Goal: Information Seeking & Learning: Find contact information

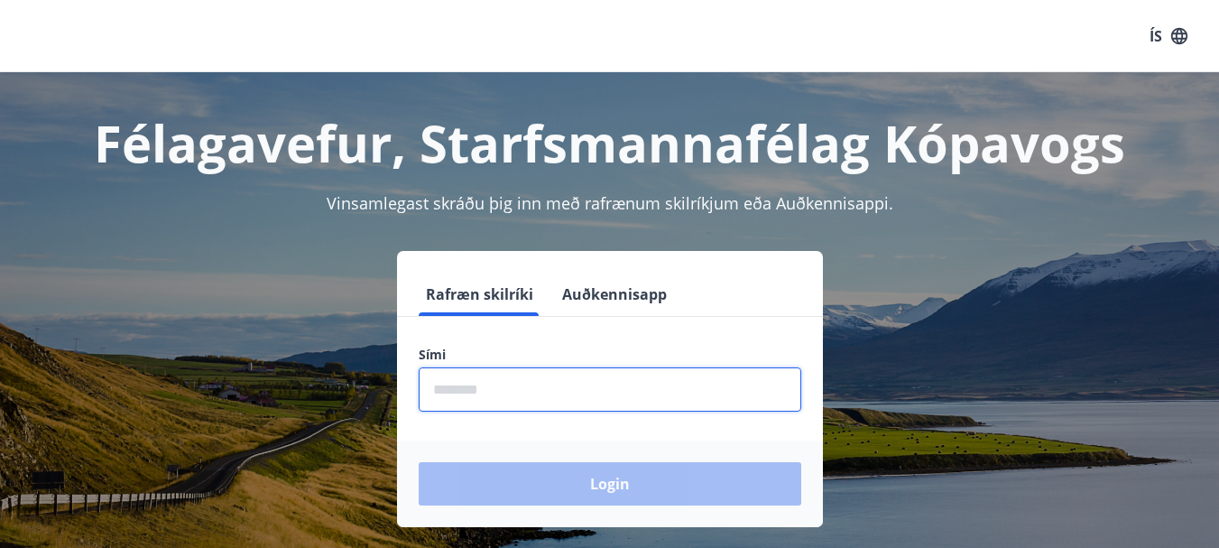
click at [570, 402] on input "phone" at bounding box center [610, 389] width 383 height 44
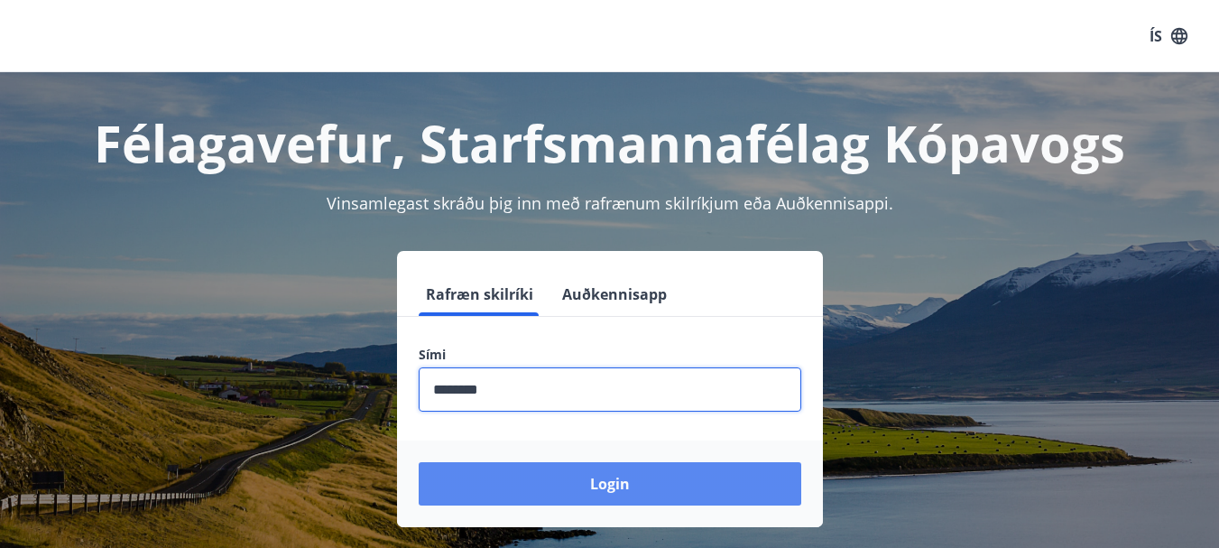
type input "********"
click at [616, 489] on button "Login" at bounding box center [610, 483] width 383 height 43
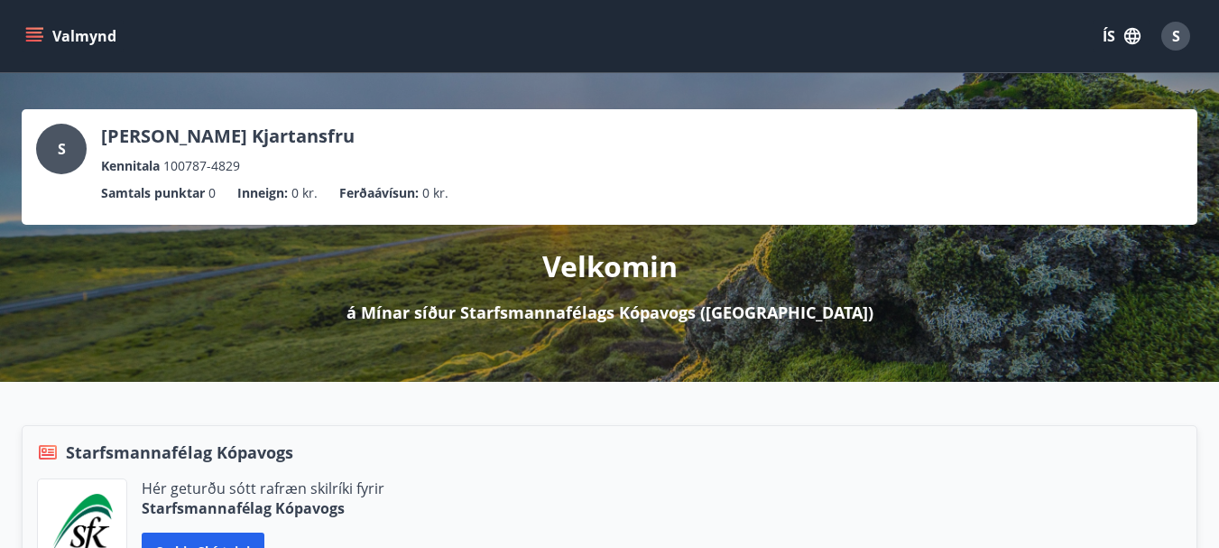
click at [32, 35] on icon "menu" at bounding box center [34, 36] width 18 height 18
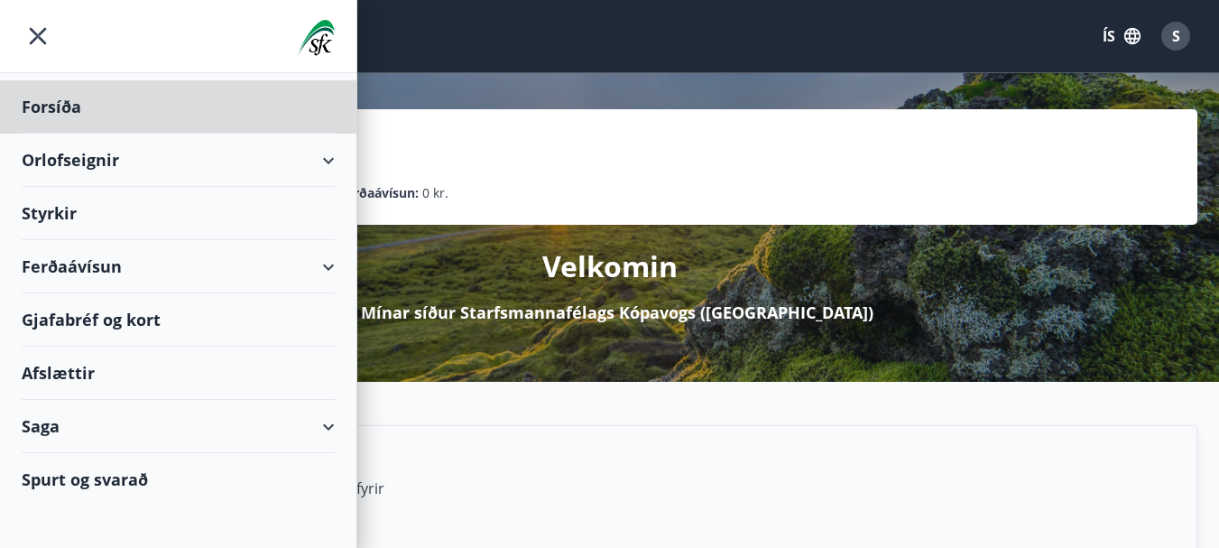
click at [64, 134] on div "Styrkir" at bounding box center [178, 106] width 313 height 53
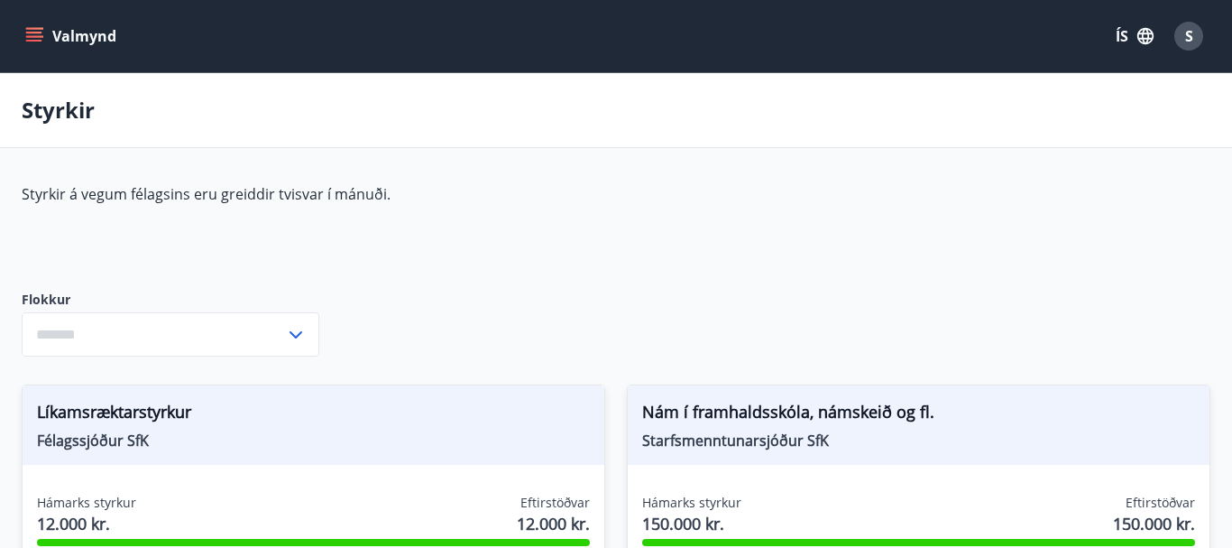
type input "***"
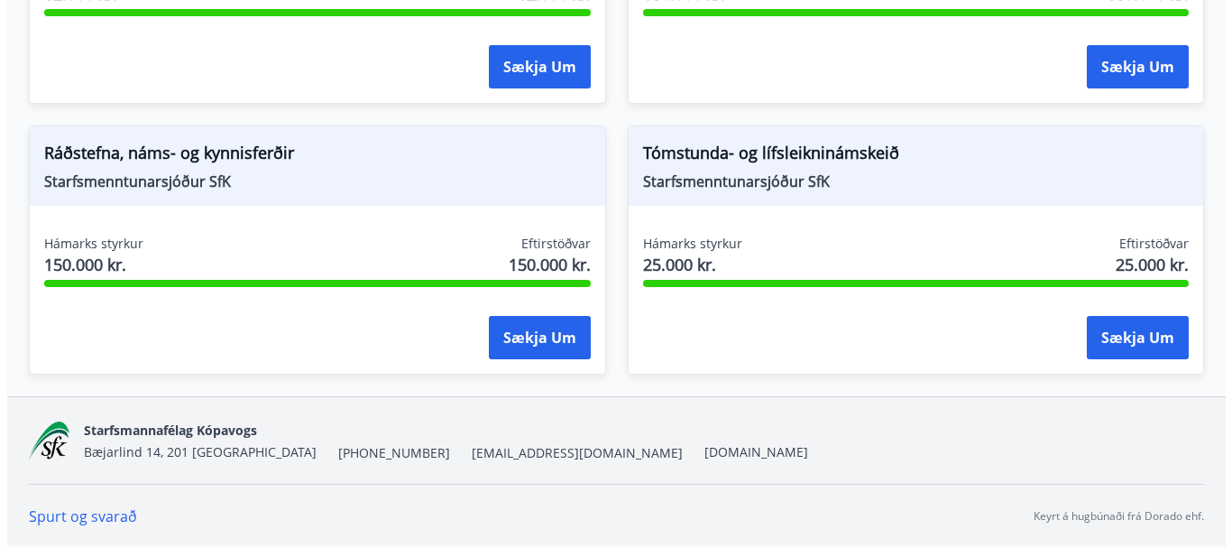
scroll to position [349, 0]
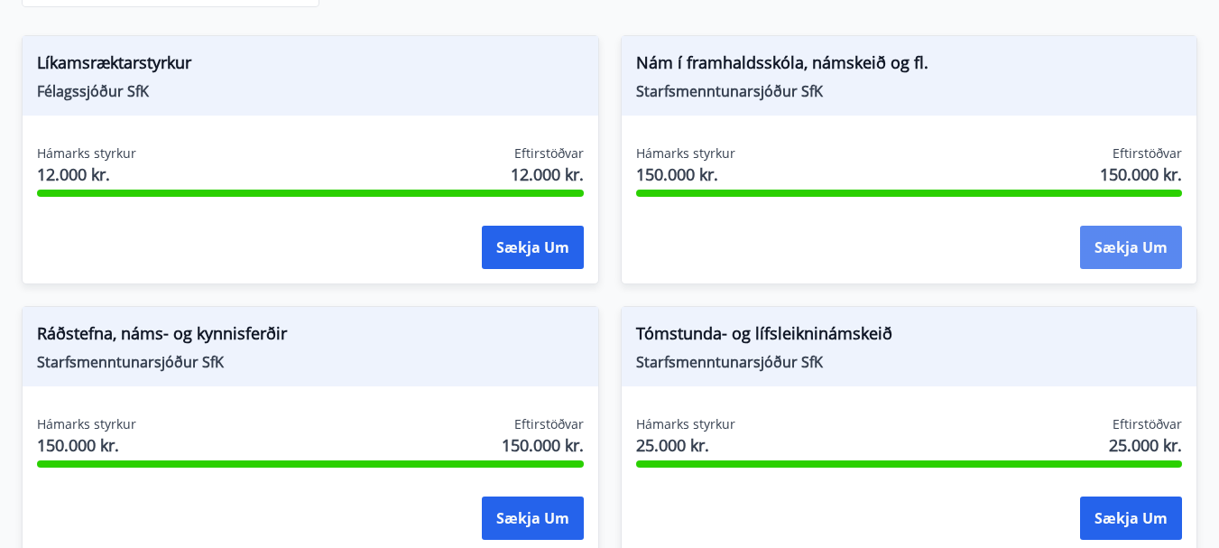
click at [1116, 254] on button "Sækja um" at bounding box center [1131, 247] width 102 height 43
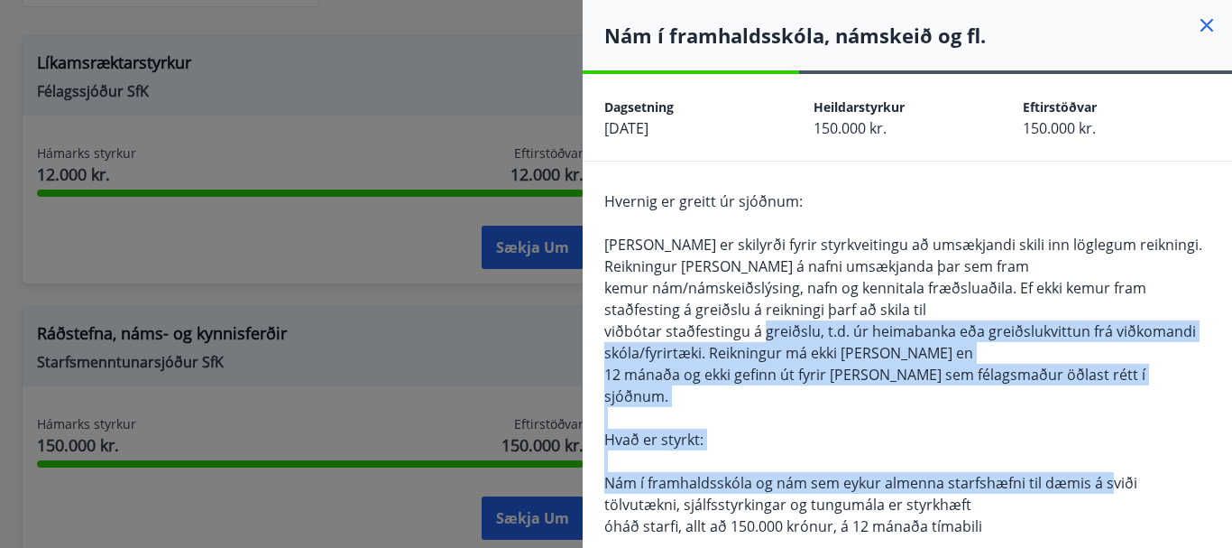
drag, startPoint x: 770, startPoint y: 332, endPoint x: 1090, endPoint y: 417, distance: 330.4
click at [1102, 438] on div "Hvernig er greitt úr sjóðnum: [PERSON_NAME] er skilyrði fyrir styrkveitingu að …" at bounding box center [907, 471] width 606 height 563
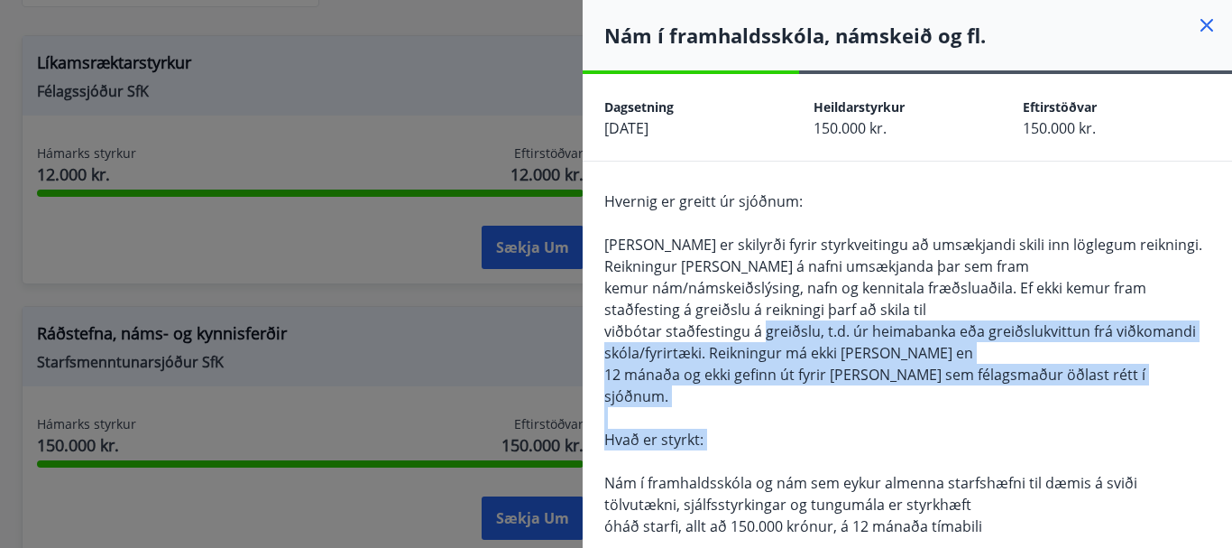
click at [1045, 354] on div "Hvernig er greitt úr sjóðnum: [PERSON_NAME] er skilyrði fyrir styrkveitingu að …" at bounding box center [907, 471] width 606 height 563
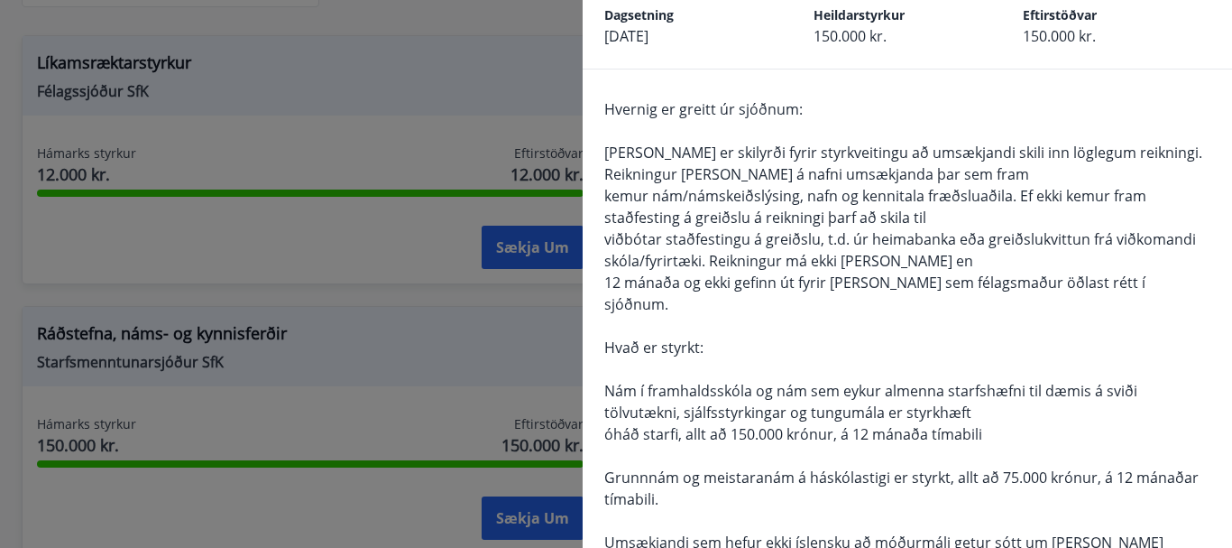
scroll to position [180, 0]
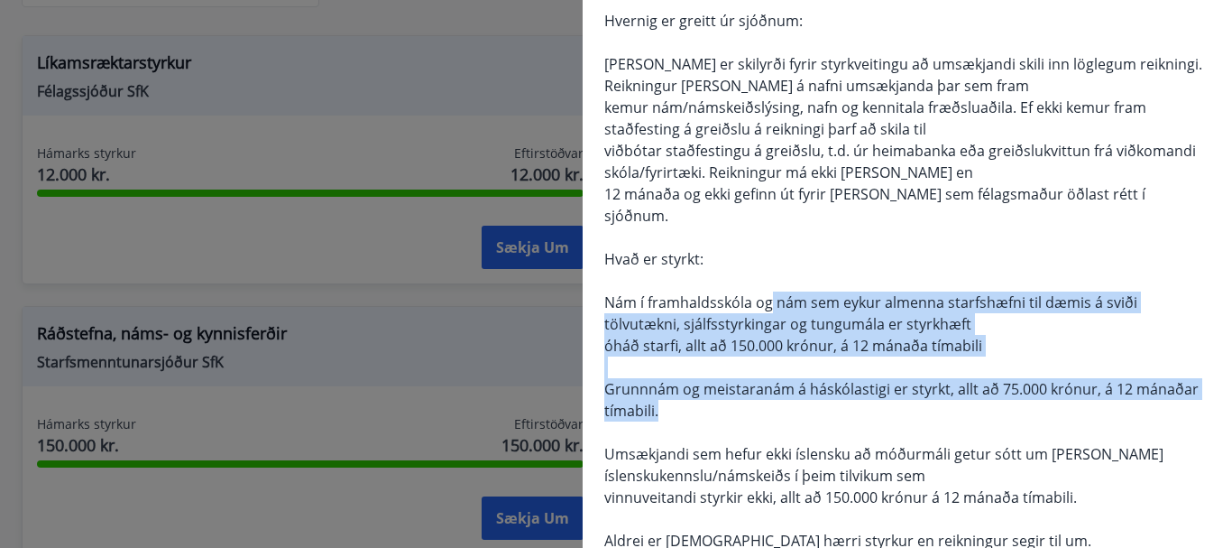
drag, startPoint x: 770, startPoint y: 274, endPoint x: 1101, endPoint y: 382, distance: 347.2
click at [1101, 382] on div "Hvernig er greitt úr sjóðnum: [PERSON_NAME] er skilyrði fyrir styrkveitingu að …" at bounding box center [907, 291] width 606 height 563
click at [1096, 386] on div "Hvernig er greitt úr sjóðnum: [PERSON_NAME] er skilyrði fyrir styrkveitingu að …" at bounding box center [907, 291] width 606 height 563
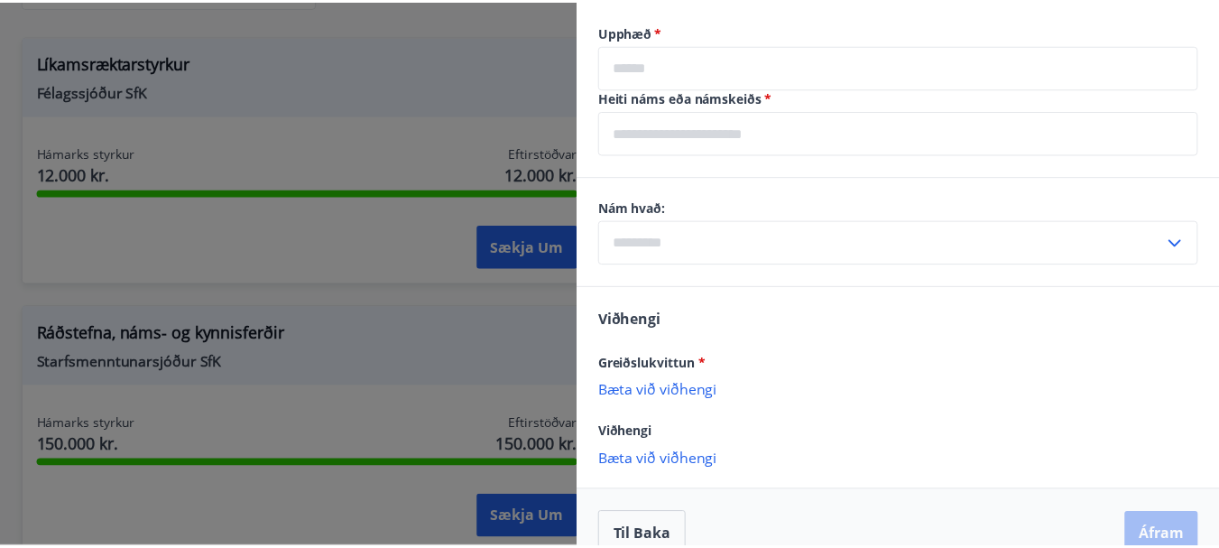
scroll to position [1134, 0]
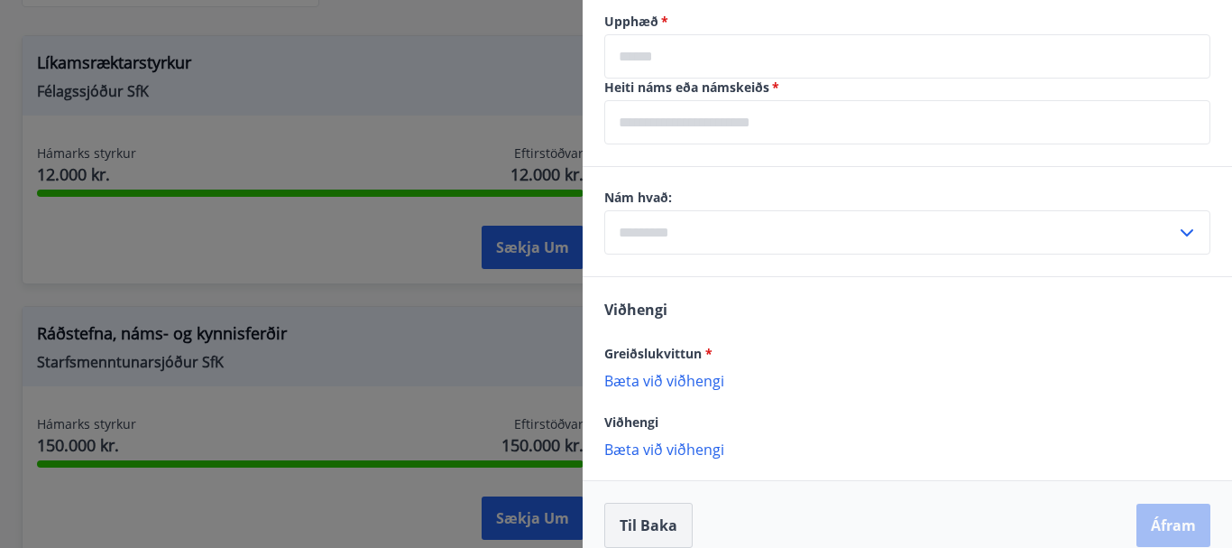
click at [657, 503] on button "Til baka" at bounding box center [648, 525] width 88 height 45
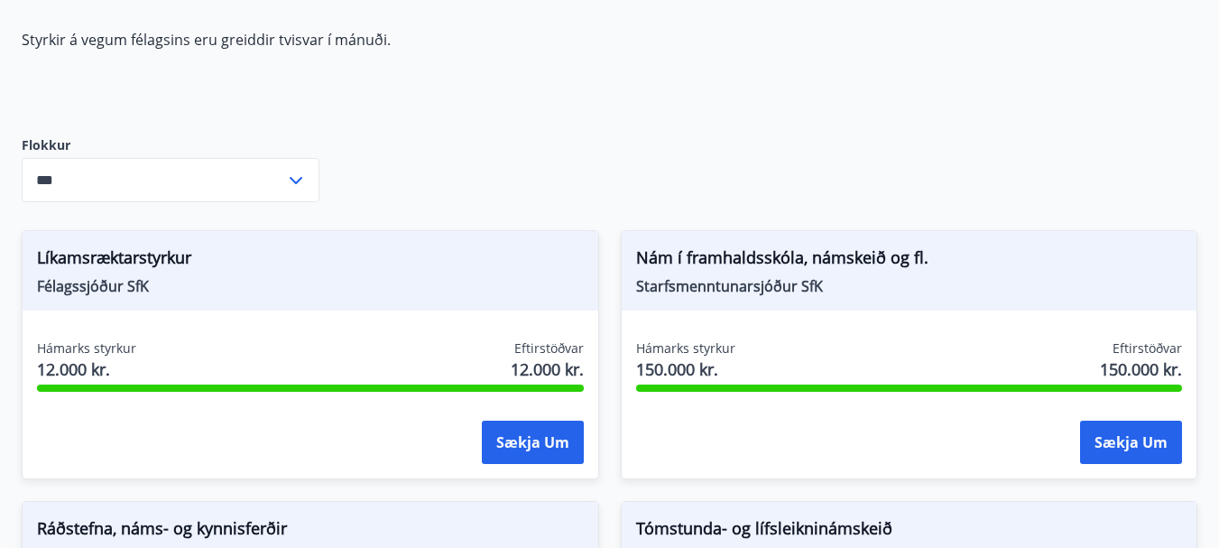
scroll to position [0, 0]
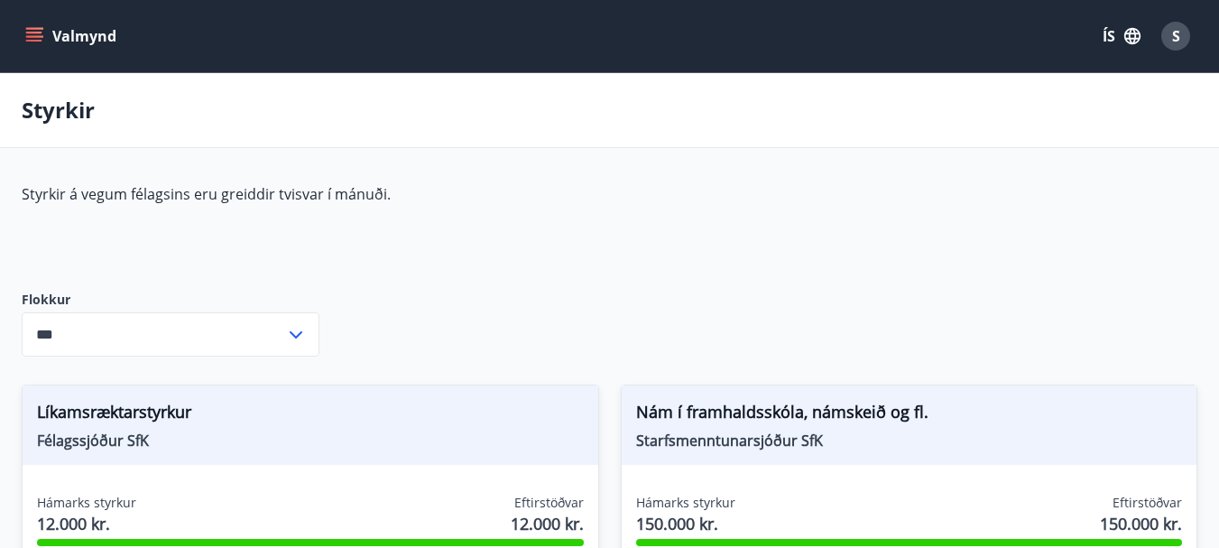
click at [27, 29] on icon "menu" at bounding box center [36, 29] width 20 height 2
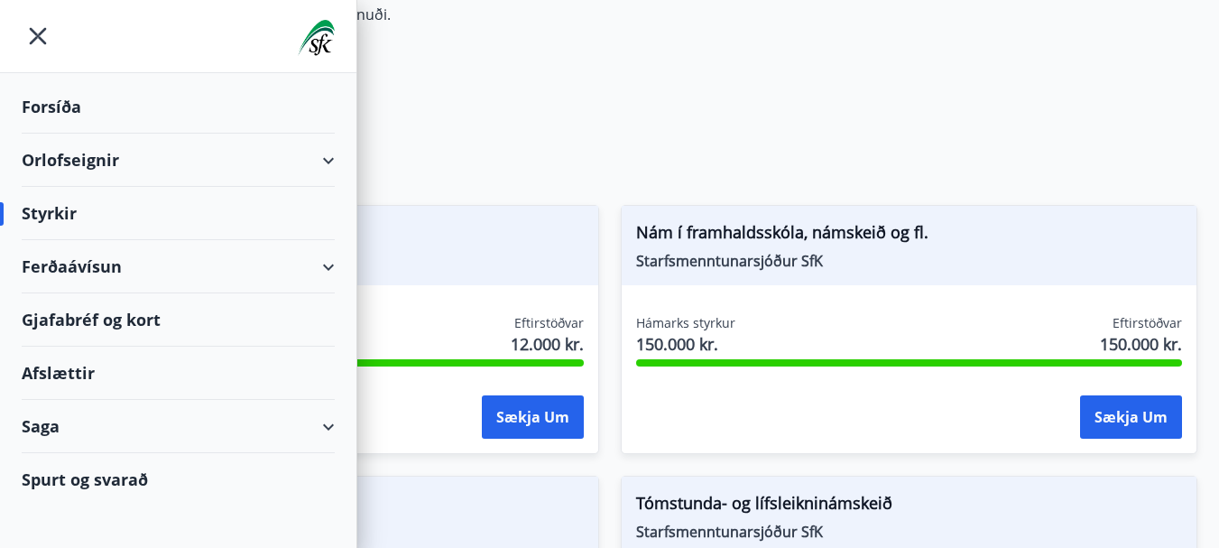
scroll to position [180, 0]
click at [102, 480] on div "Spurt og svarað" at bounding box center [178, 479] width 313 height 52
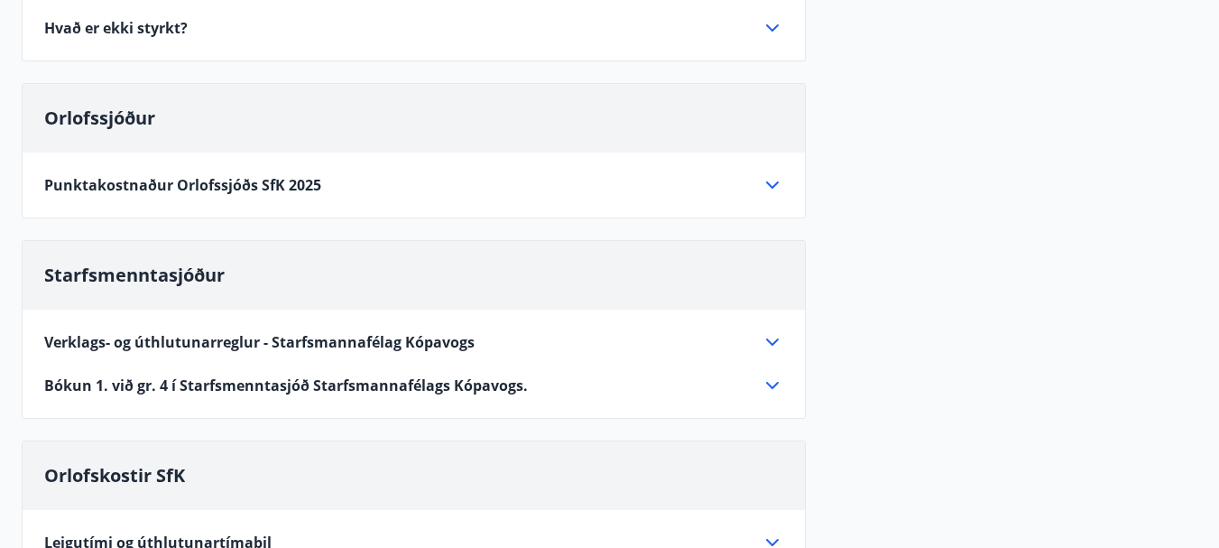
scroll to position [722, 0]
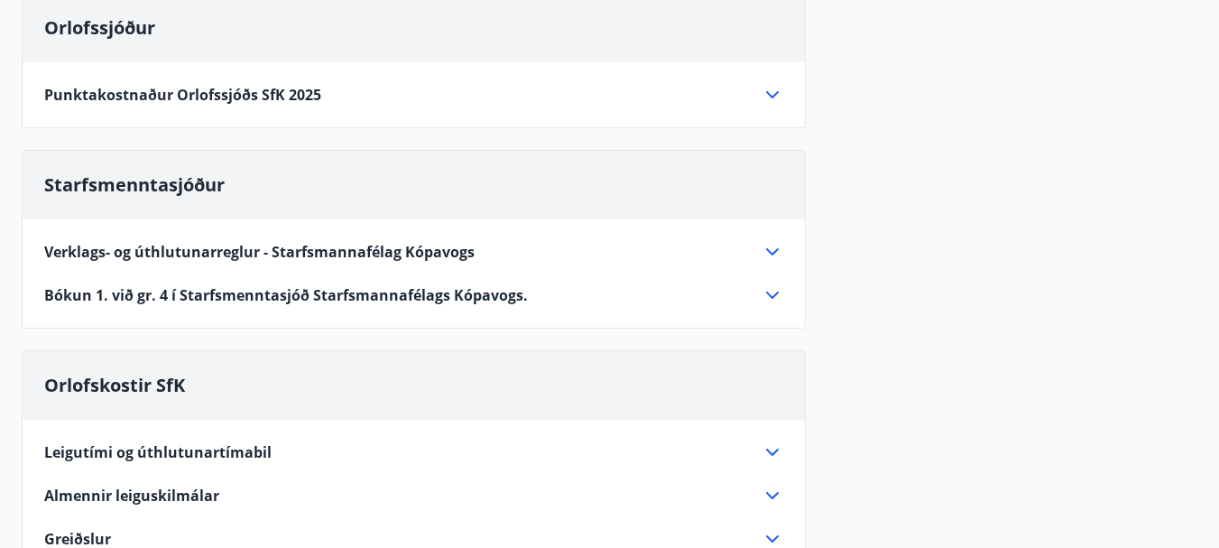
click at [768, 255] on icon at bounding box center [772, 252] width 22 height 22
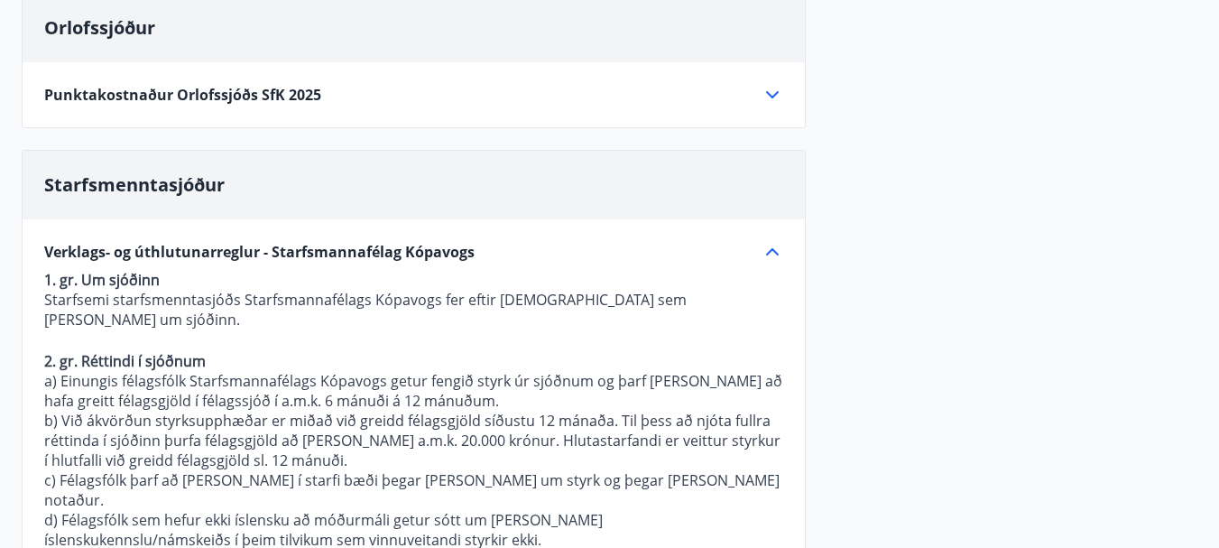
click at [773, 253] on icon at bounding box center [772, 252] width 22 height 22
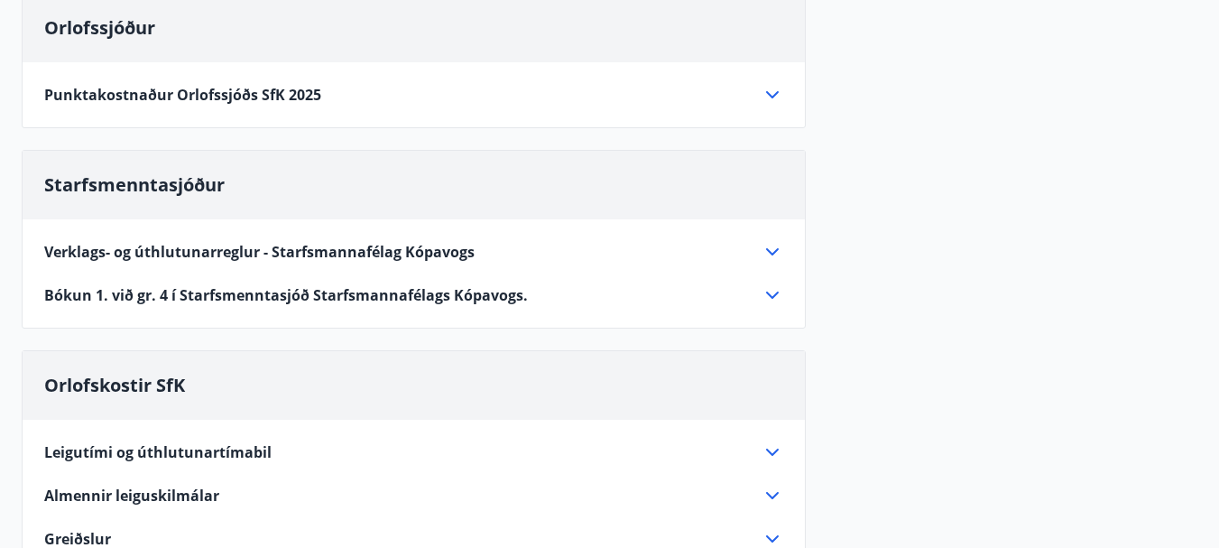
click at [773, 252] on icon at bounding box center [772, 252] width 22 height 22
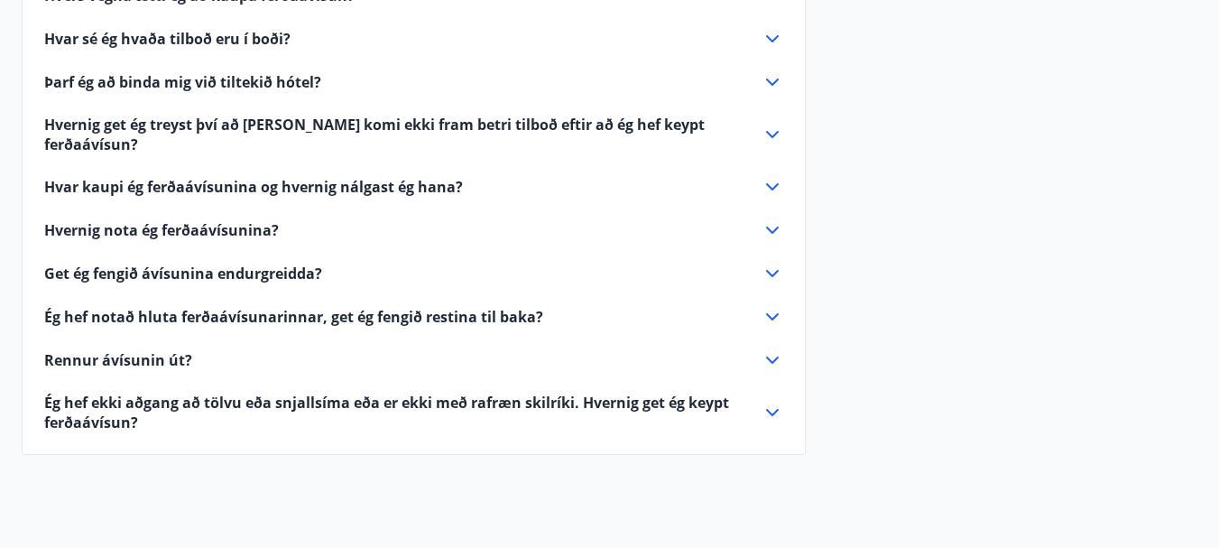
scroll to position [4600, 0]
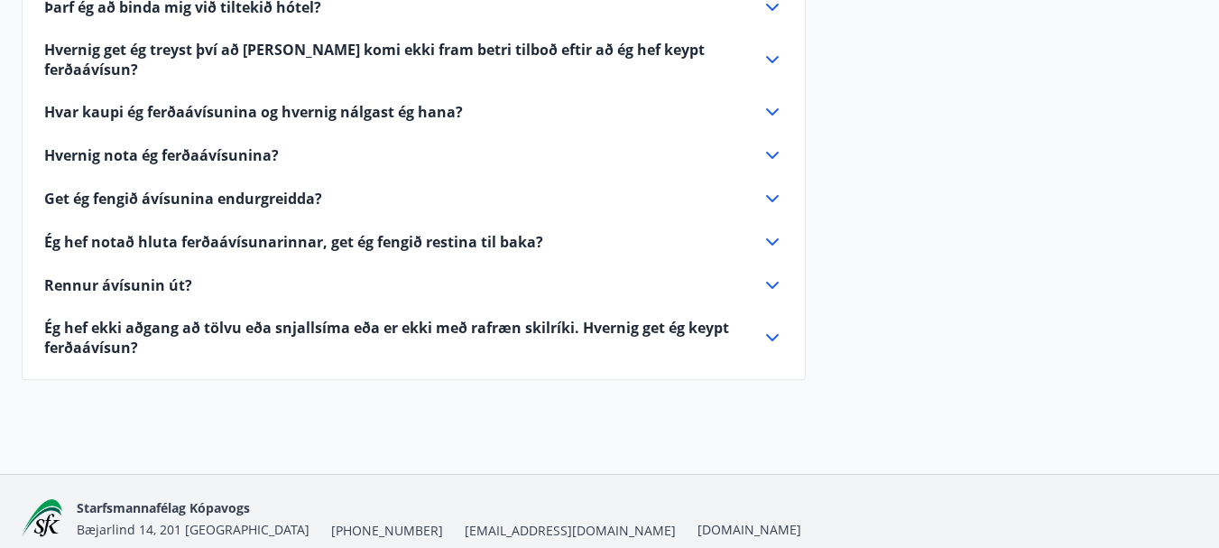
drag, startPoint x: 445, startPoint y: 455, endPoint x: 383, endPoint y: 392, distance: 88.7
drag, startPoint x: 457, startPoint y: 451, endPoint x: 387, endPoint y: 453, distance: 70.4
click at [376, 496] on div "Starfsmannafélag Kópavogs Bæjarlind 14, 201 Kópavogur +354 554-5124 sfk@stkop.i…" at bounding box center [439, 517] width 724 height 43
copy span "[EMAIL_ADDRESS][DOMAIN_NAME]"
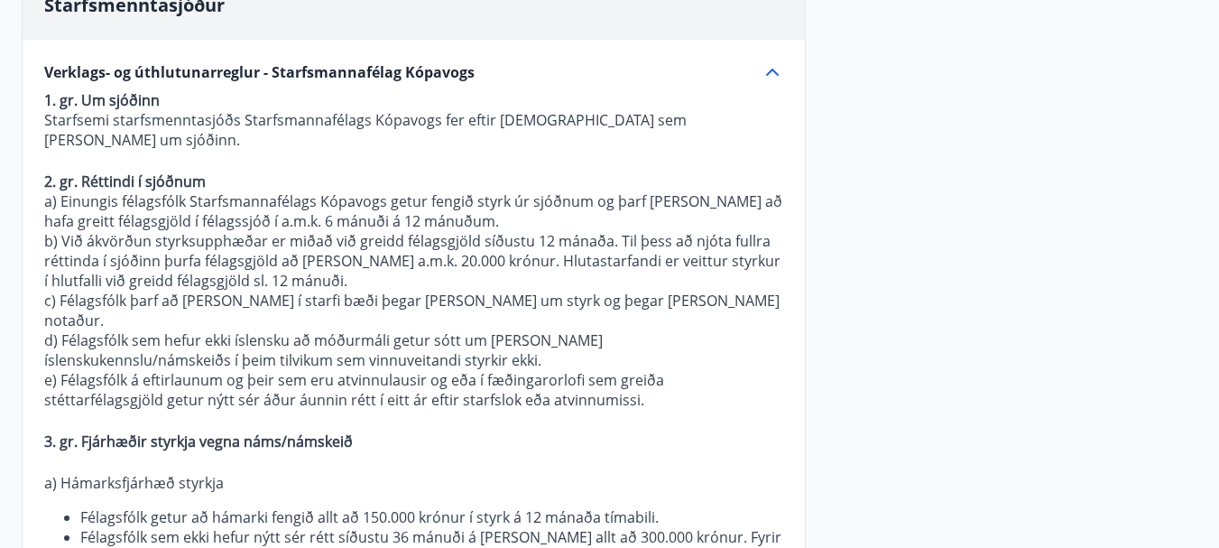
scroll to position [631, 0]
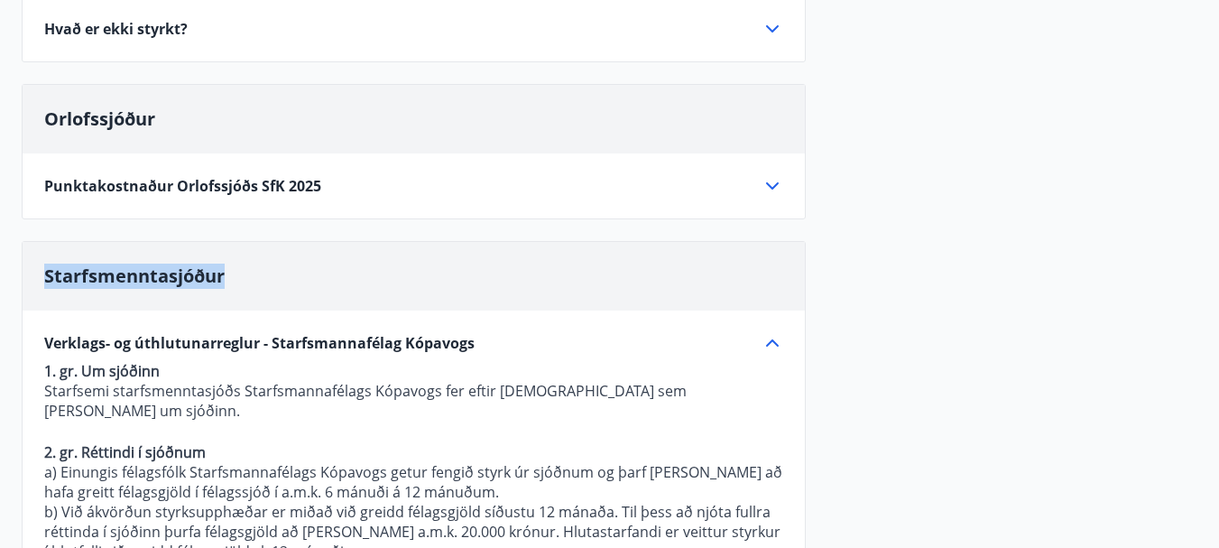
drag, startPoint x: 180, startPoint y: 271, endPoint x: 44, endPoint y: 289, distance: 136.5
click at [44, 289] on div "Starfsmenntasjóður" at bounding box center [414, 276] width 782 height 69
copy span "Starfsmenntasjóður"
